Goal: Task Accomplishment & Management: Use online tool/utility

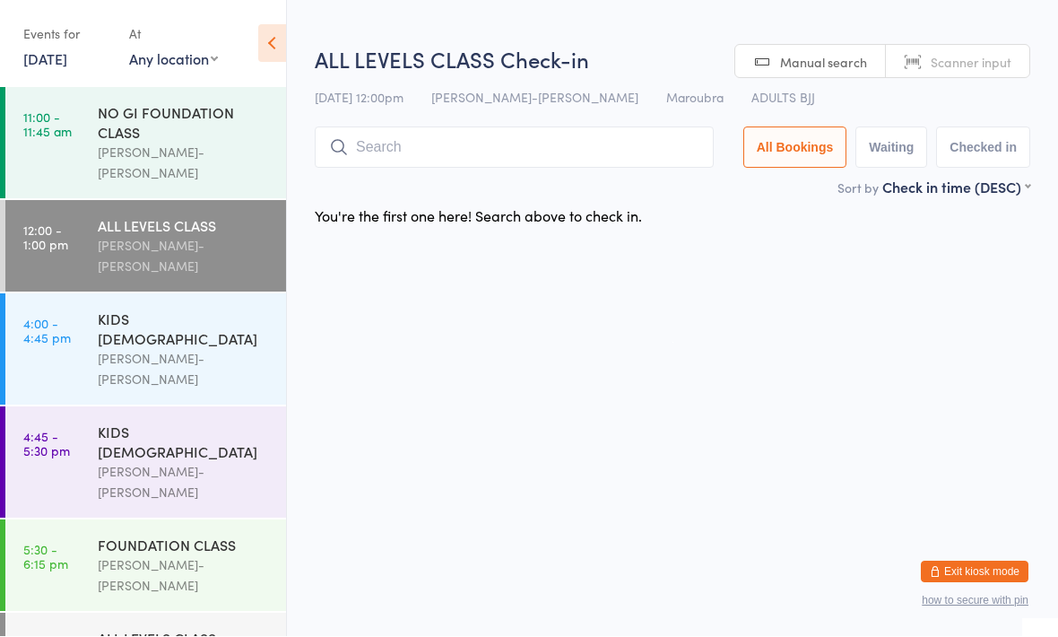
click at [392, 161] on input "search" at bounding box center [514, 147] width 399 height 41
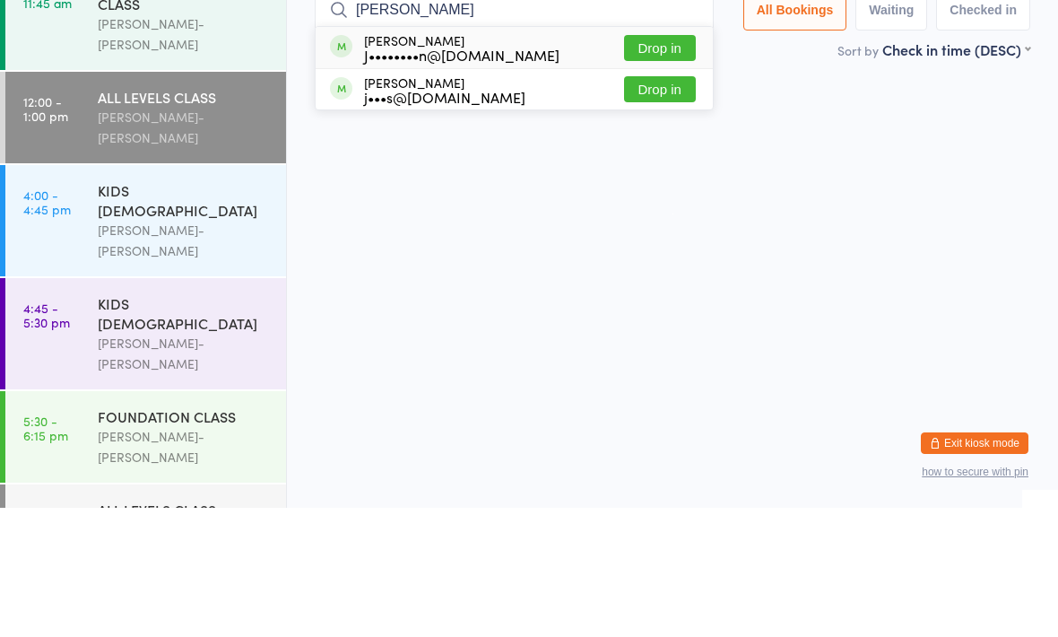
type input "[PERSON_NAME]"
click at [624, 164] on button "Drop in" at bounding box center [660, 177] width 72 height 26
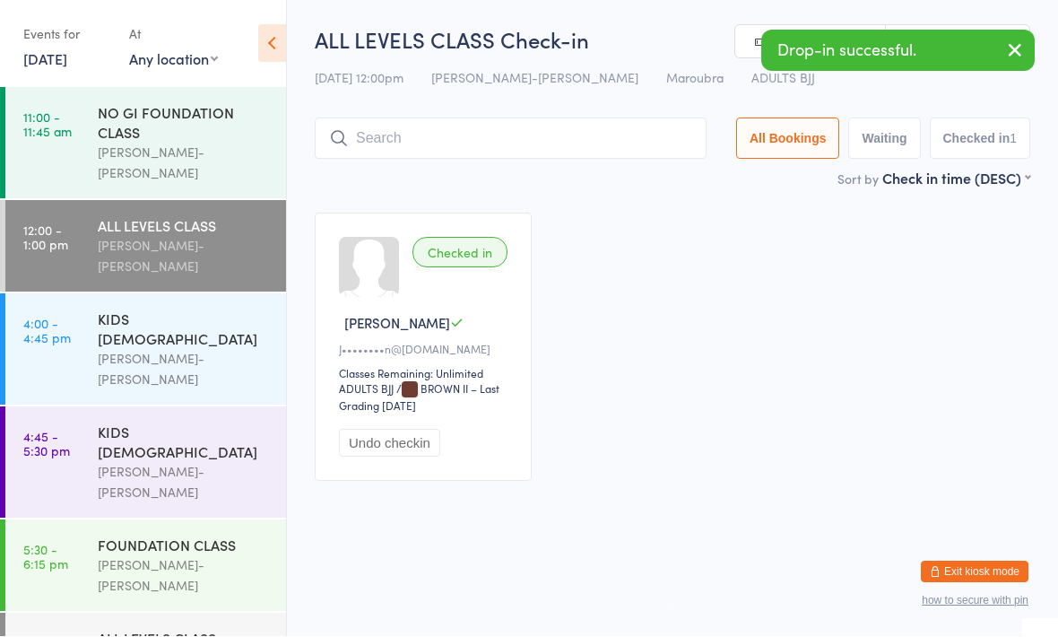
click at [645, 131] on input "search" at bounding box center [511, 138] width 392 height 41
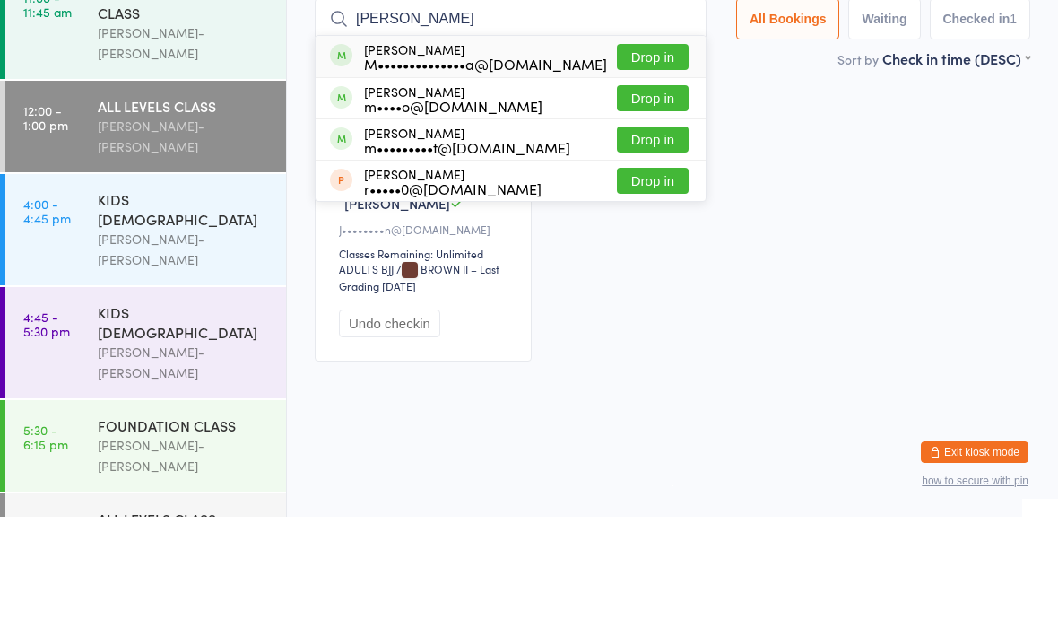
type input "[PERSON_NAME]"
click at [667, 164] on button "Drop in" at bounding box center [653, 177] width 72 height 26
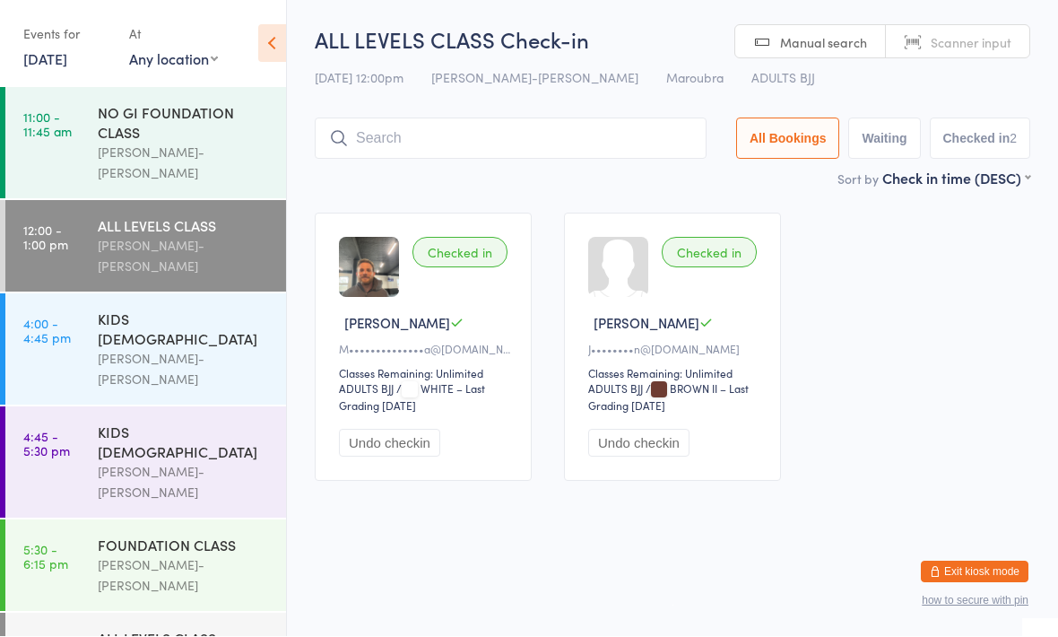
click at [199, 236] on div "[PERSON_NAME]-[PERSON_NAME]" at bounding box center [184, 256] width 173 height 41
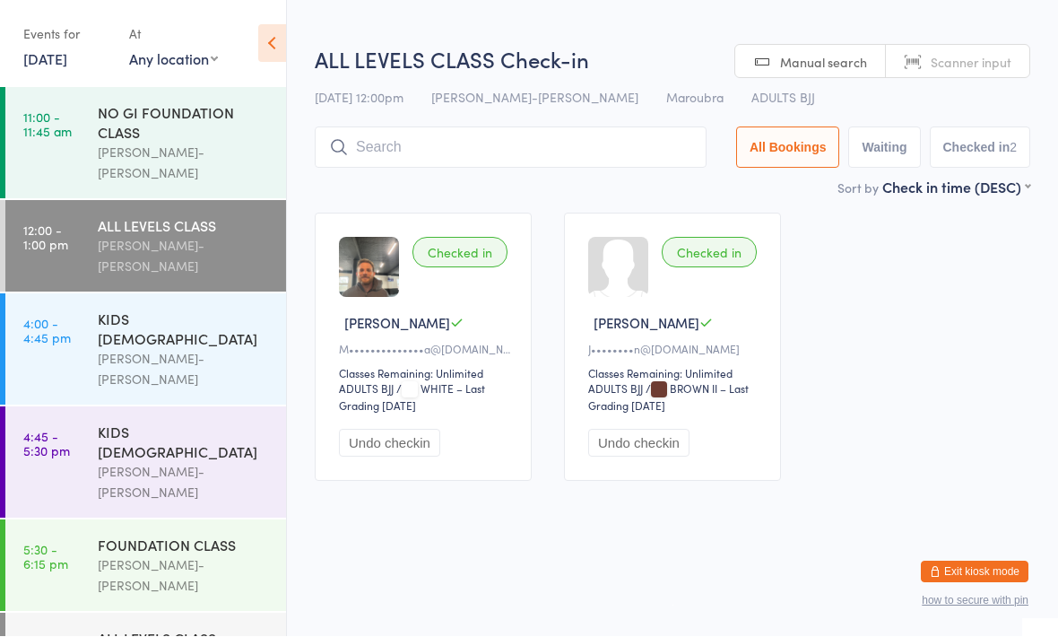
click at [419, 145] on input "search" at bounding box center [511, 147] width 392 height 41
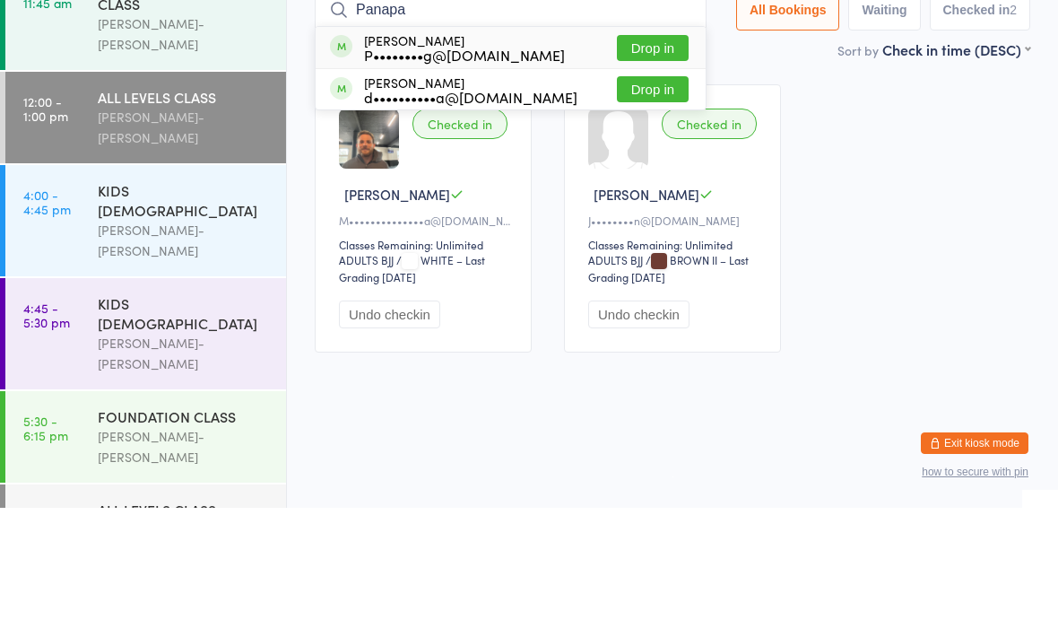
type input "Panapa"
click at [636, 164] on button "Drop in" at bounding box center [653, 177] width 72 height 26
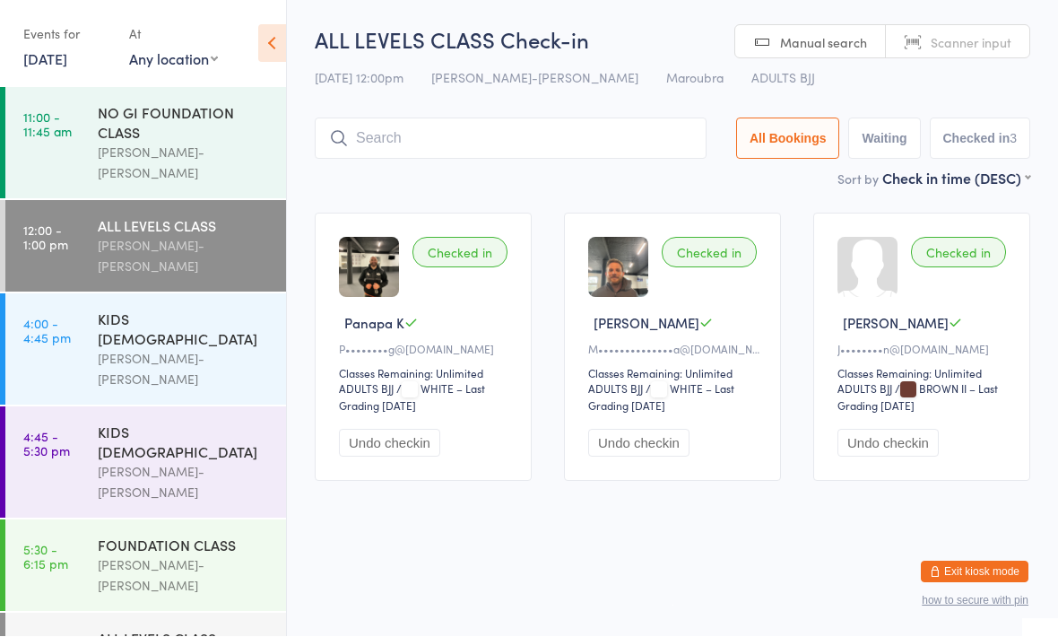
click at [463, 144] on input "search" at bounding box center [511, 138] width 392 height 41
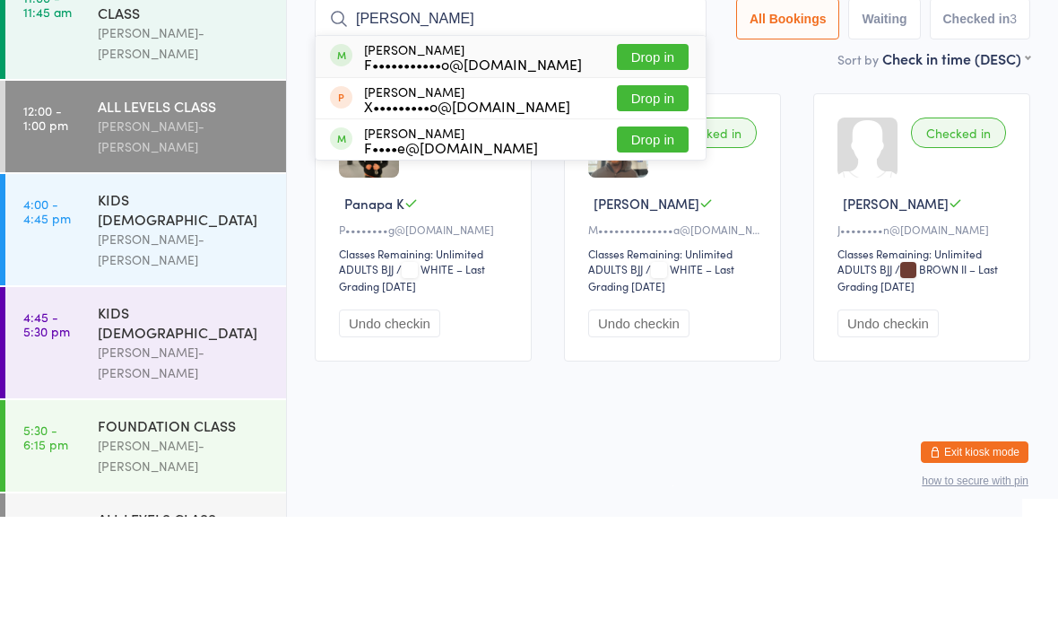
type input "[PERSON_NAME]"
click at [648, 164] on button "Drop in" at bounding box center [653, 177] width 72 height 26
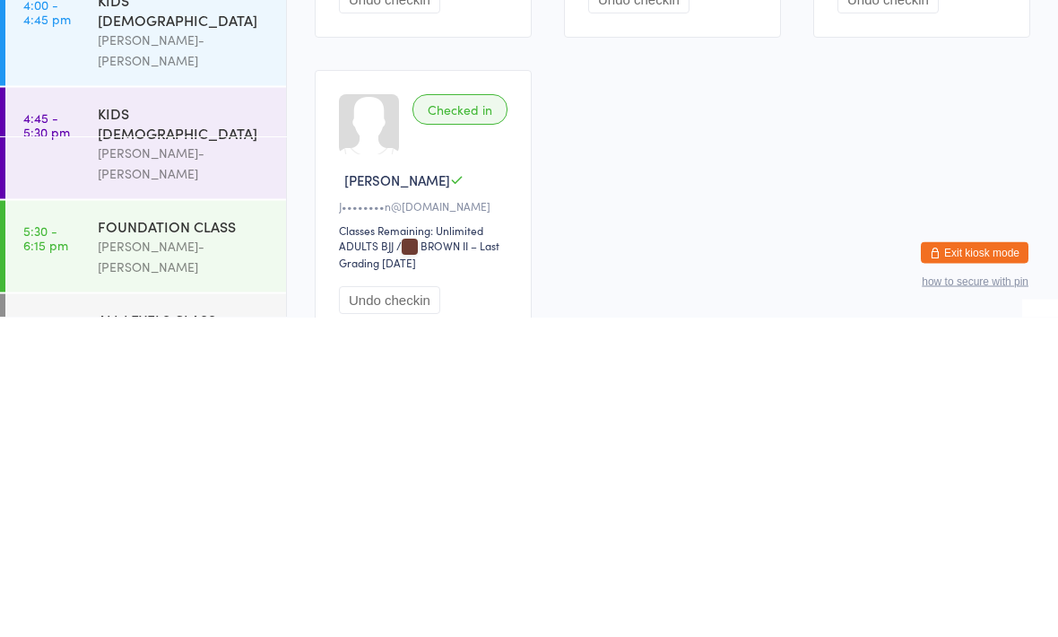
scroll to position [128, 0]
